Goal: Information Seeking & Learning: Learn about a topic

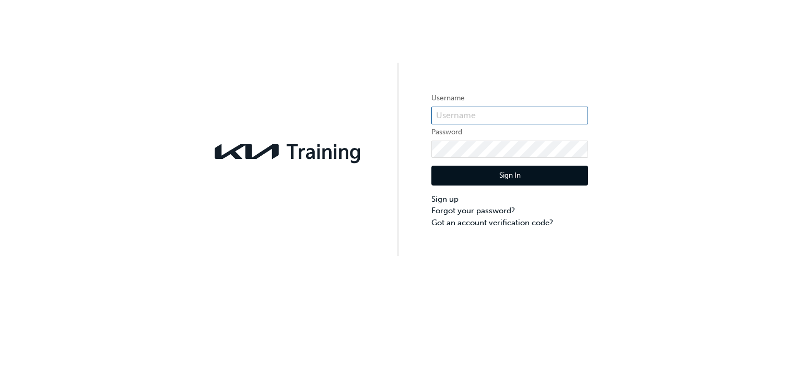
type input "KAU83131A2"
click at [486, 171] on button "Sign In" at bounding box center [509, 175] width 157 height 20
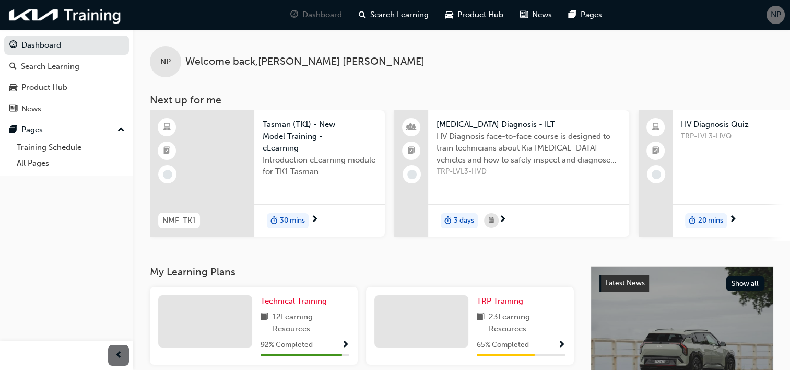
click at [778, 15] on span "NP" at bounding box center [775, 15] width 10 height 12
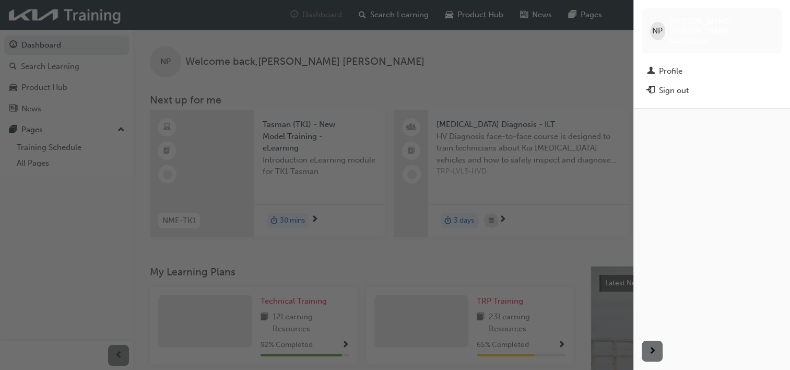
click at [661, 26] on span "NP" at bounding box center [657, 31] width 10 height 12
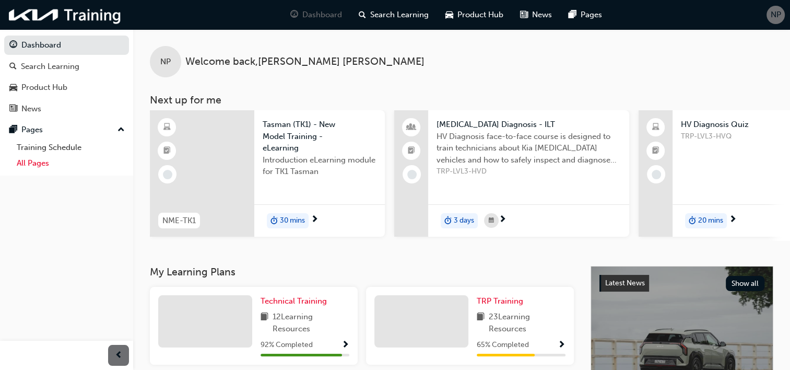
click at [42, 162] on link "All Pages" at bounding box center [71, 163] width 116 height 16
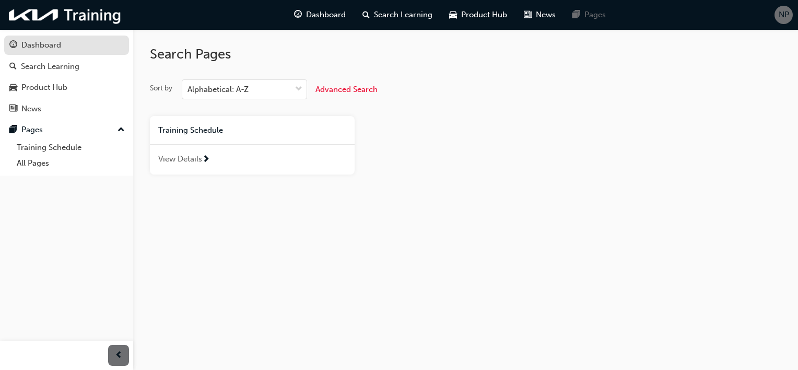
click at [48, 52] on link "Dashboard" at bounding box center [66, 44] width 125 height 19
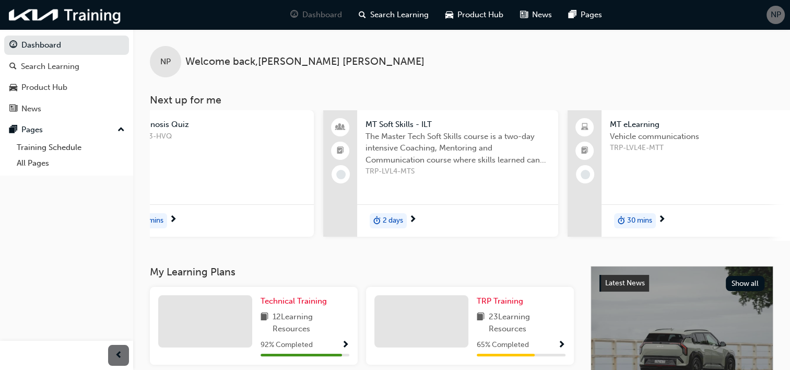
scroll to position [0, 824]
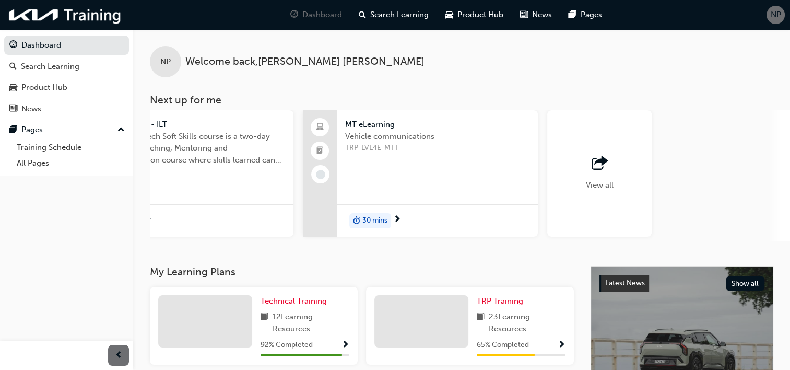
click at [618, 162] on div "View all" at bounding box center [599, 173] width 104 height 126
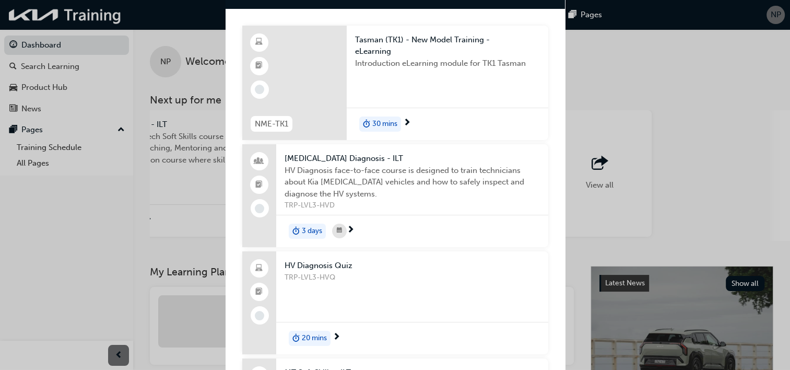
scroll to position [0, 0]
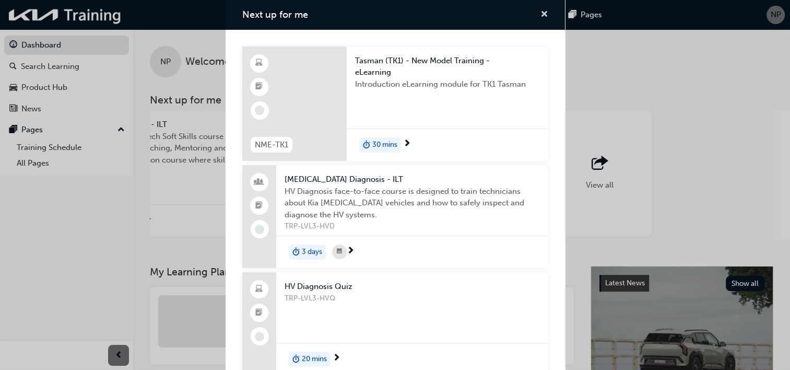
click at [540, 13] on span "cross-icon" at bounding box center [544, 14] width 8 height 9
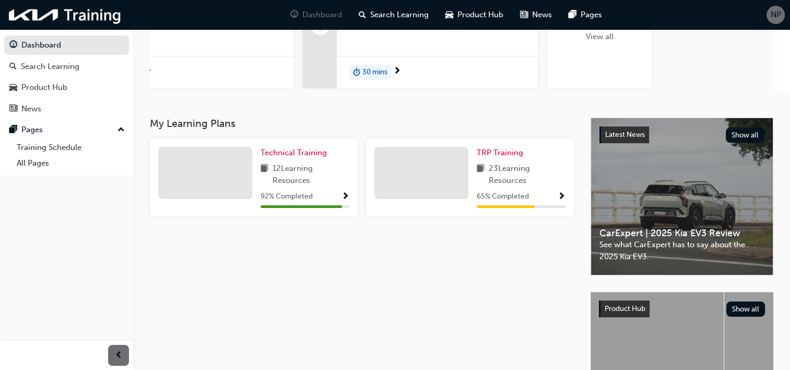
scroll to position [156, 0]
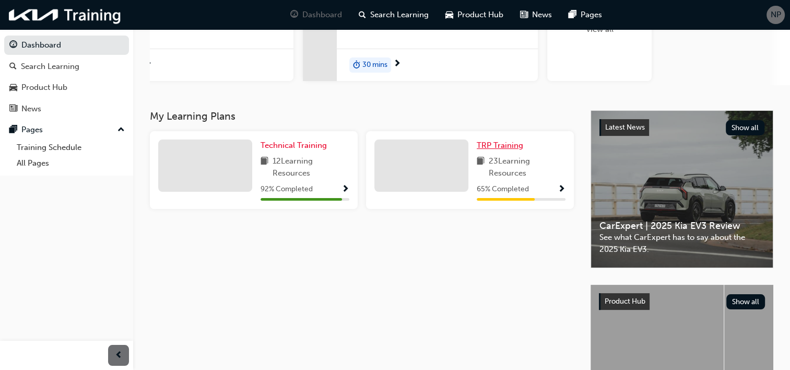
click at [505, 148] on span "TRP Training" at bounding box center [500, 144] width 46 height 9
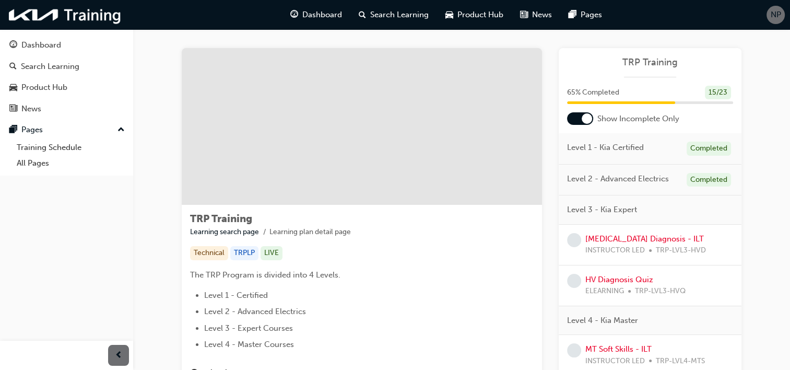
scroll to position [6, 0]
click at [578, 116] on div at bounding box center [580, 118] width 26 height 13
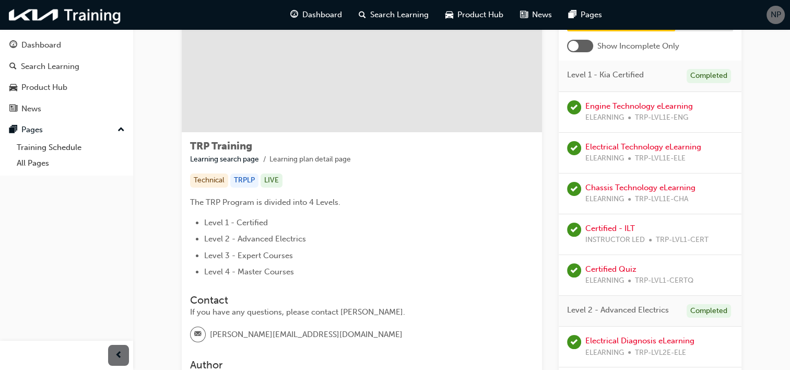
scroll to position [50, 0]
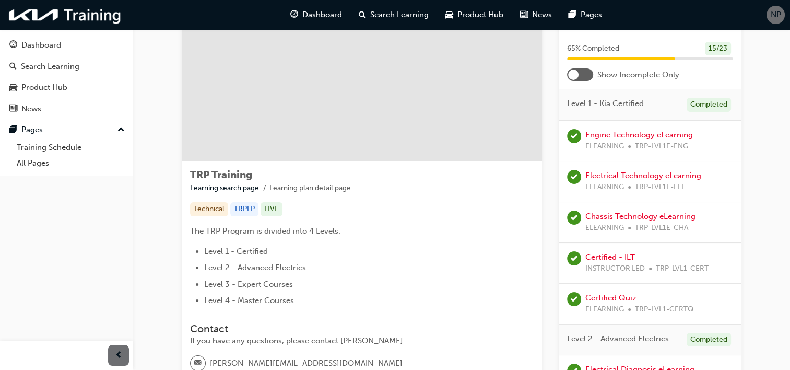
click at [733, 160] on div "Engine Technology eLearning ELEARNING TRP-LVL1E-ENG" at bounding box center [650, 141] width 183 height 41
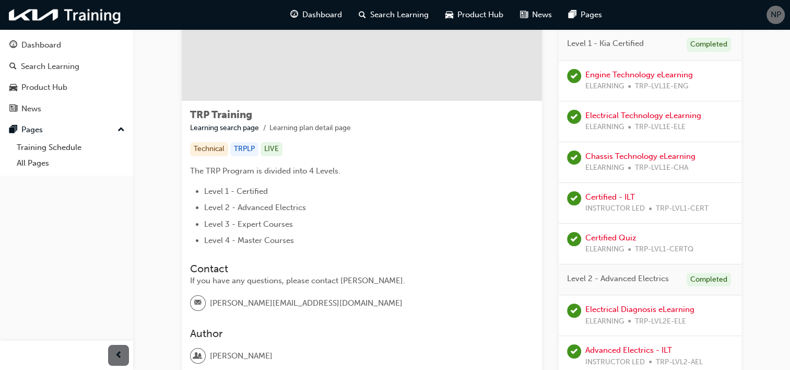
scroll to position [0, 0]
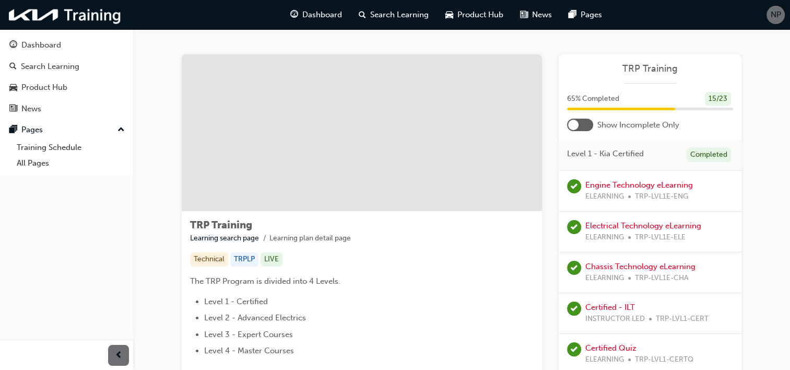
click at [589, 123] on div at bounding box center [580, 124] width 26 height 13
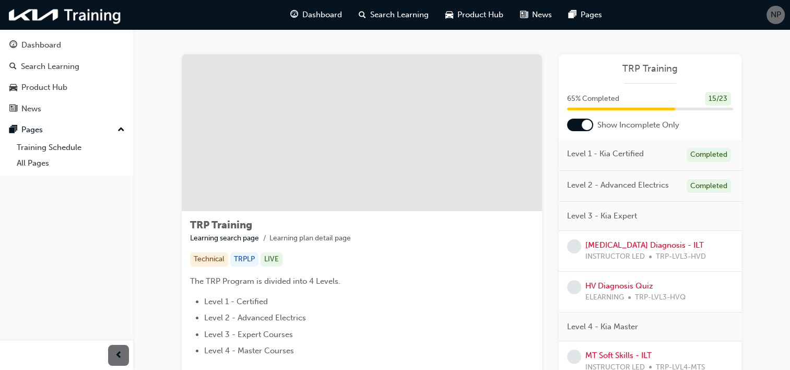
click at [781, 8] on div "NP" at bounding box center [775, 15] width 18 height 18
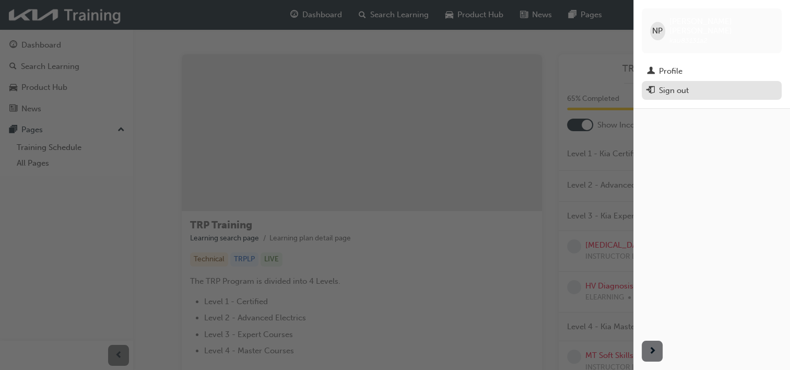
click at [671, 85] on div "Sign out" at bounding box center [674, 91] width 30 height 12
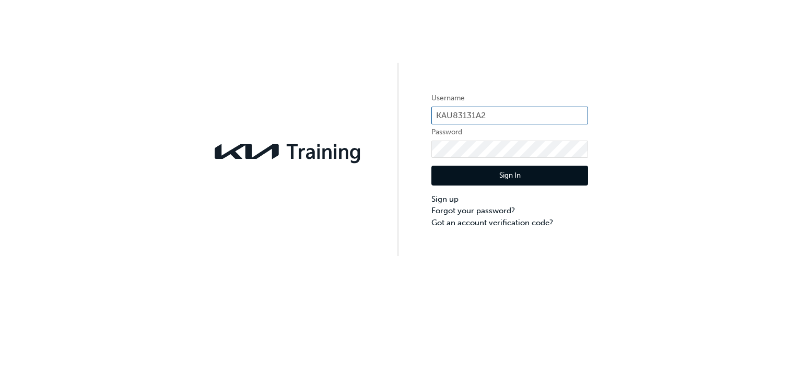
click at [521, 113] on input "KAU83131A2" at bounding box center [509, 115] width 157 height 18
type input "K"
click at [503, 121] on input "text" at bounding box center [509, 115] width 157 height 18
type input "KAU83131G9"
click at [528, 181] on button "Sign In" at bounding box center [509, 175] width 157 height 20
